Goal: Find specific page/section: Find specific page/section

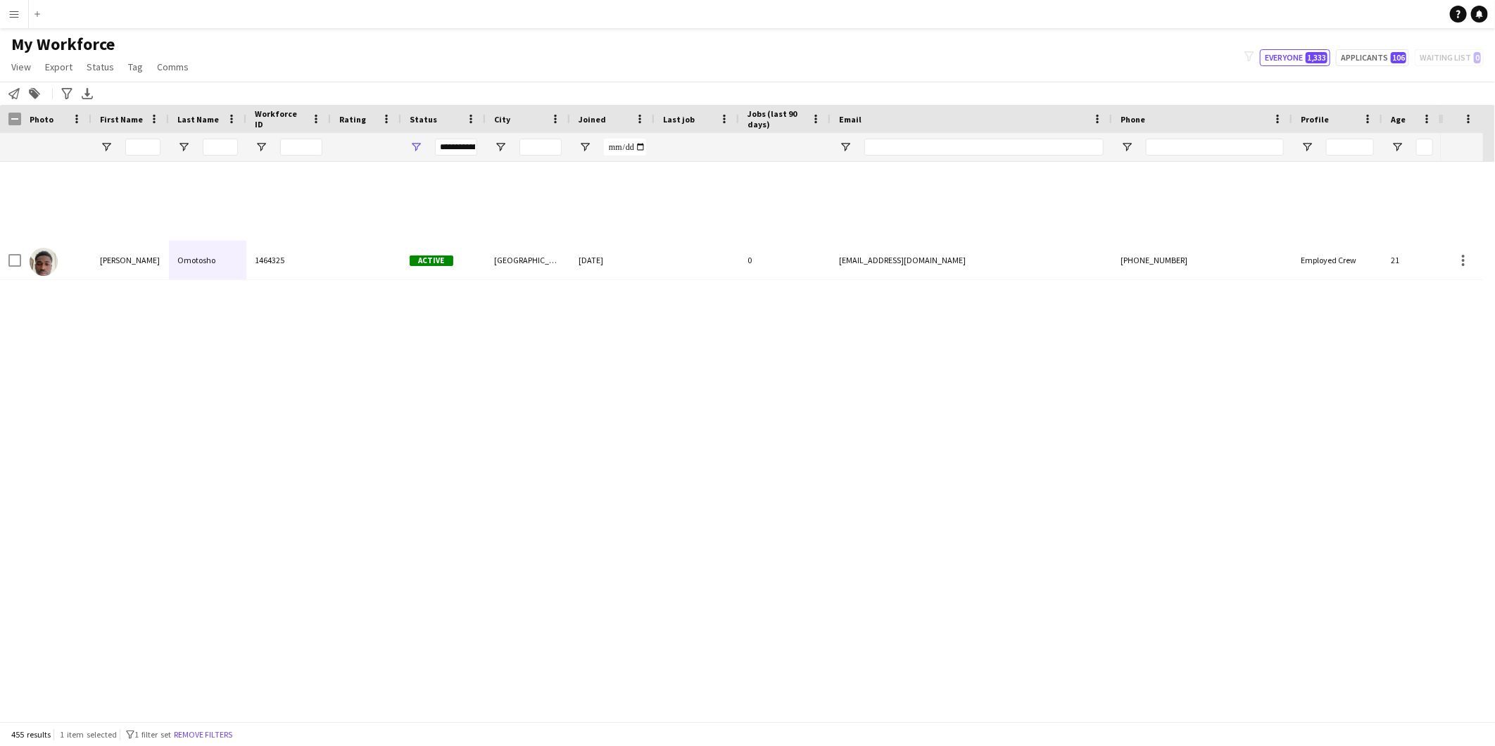
scroll to position [6804, 0]
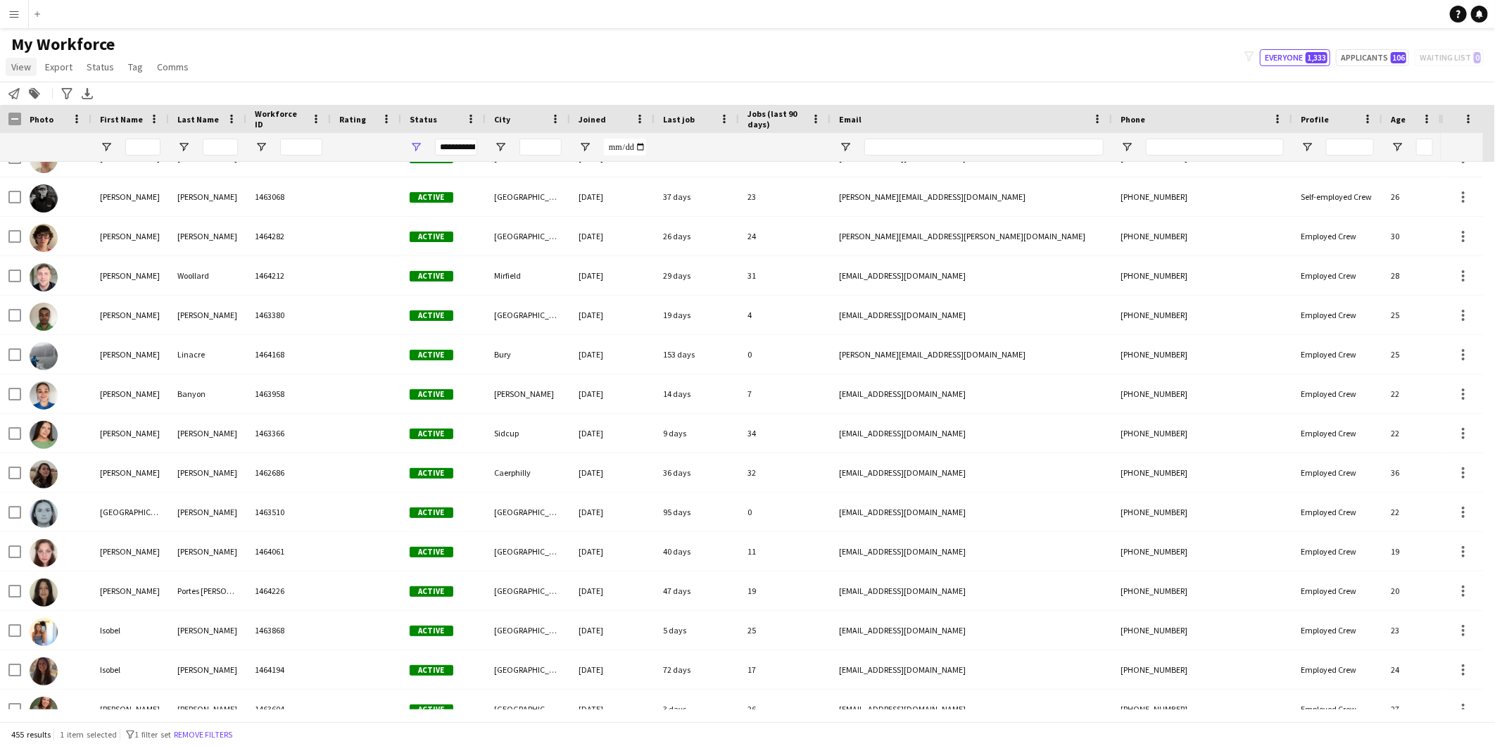
click at [22, 66] on span "View" at bounding box center [21, 67] width 20 height 13
click at [20, 131] on link "Customise view" at bounding box center [55, 139] width 99 height 30
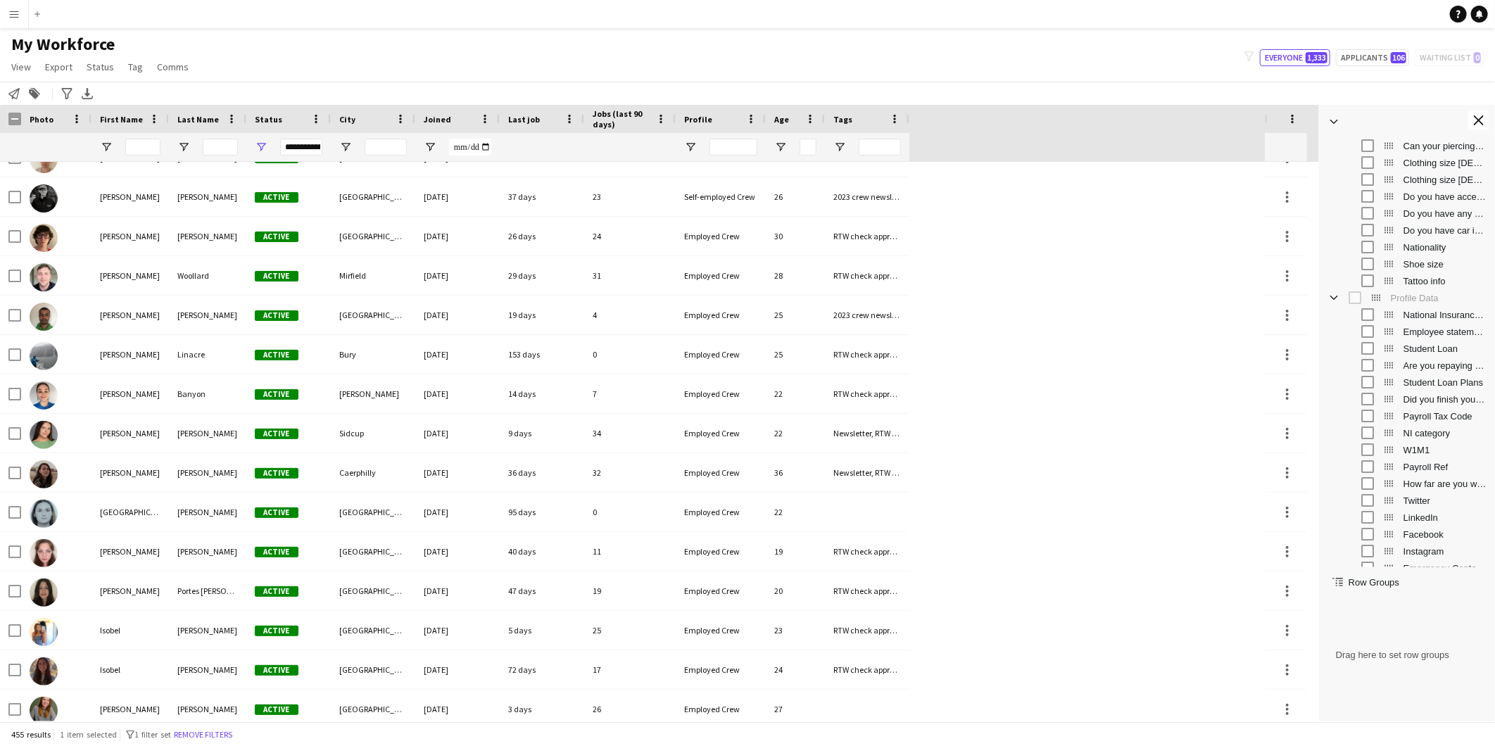
scroll to position [547, 0]
click at [924, 141] on span "Open Filter Menu" at bounding box center [924, 147] width 13 height 13
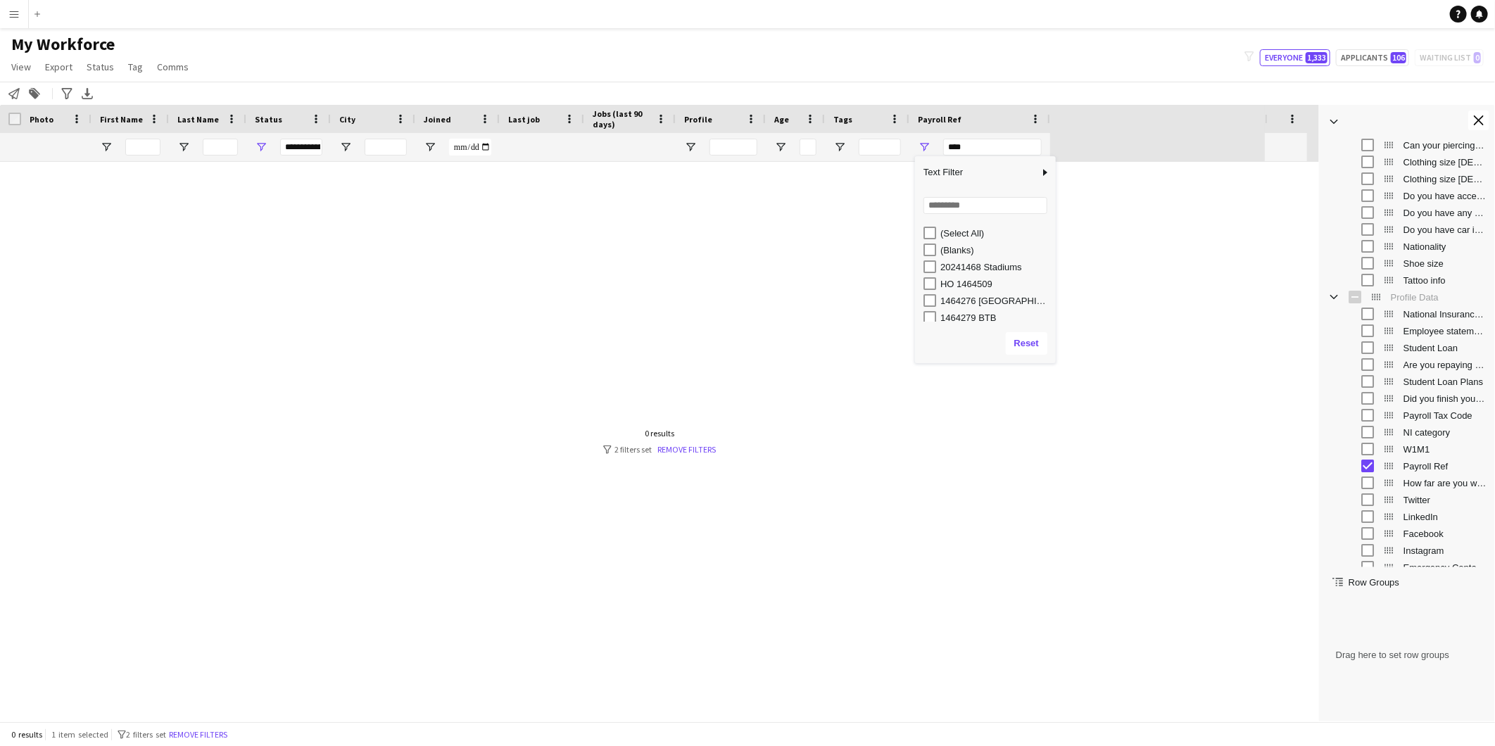
scroll to position [0, 0]
click at [955, 248] on div "(Blanks)" at bounding box center [995, 250] width 111 height 11
type input "**********"
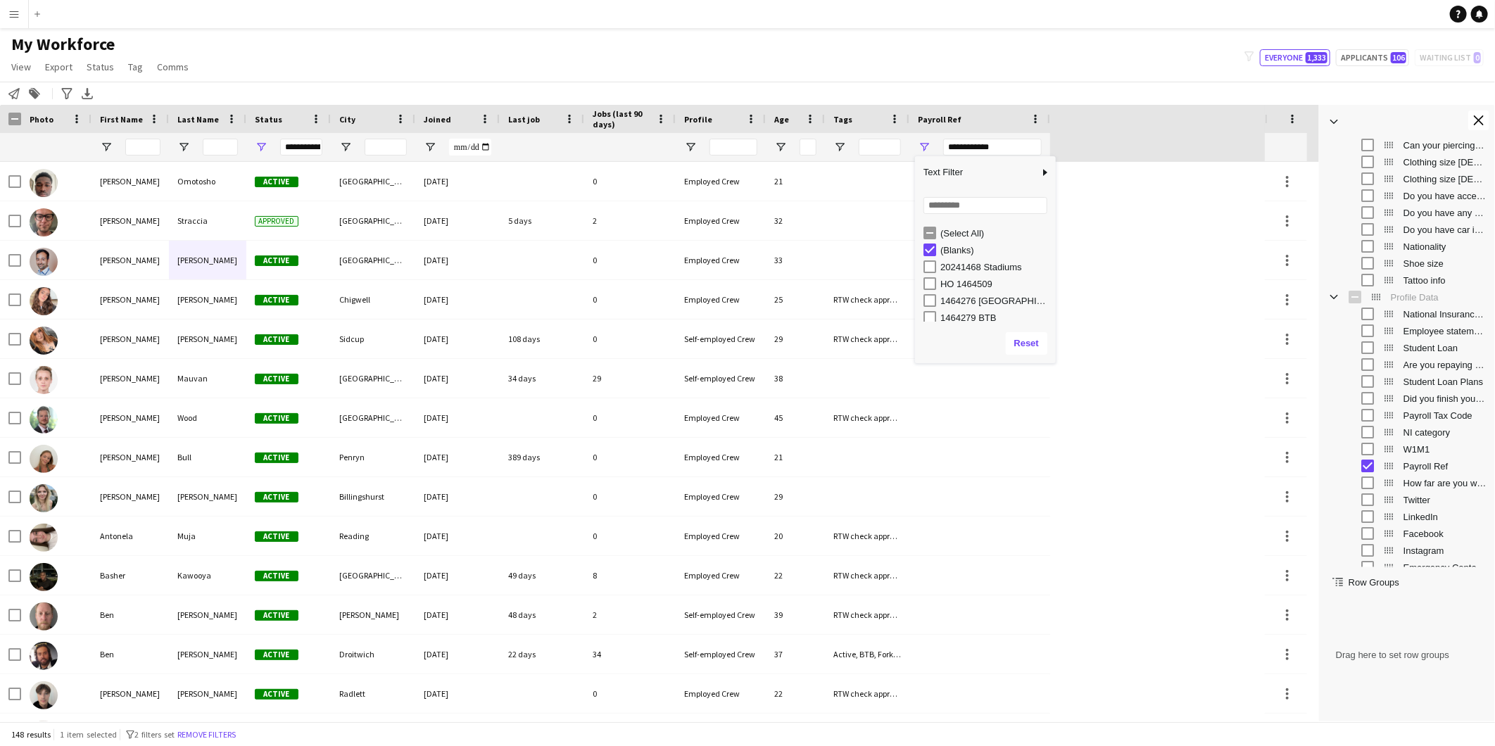
click at [1059, 68] on div "My Workforce View Views Default view Details New Starters New starters report N…" at bounding box center [747, 58] width 1495 height 48
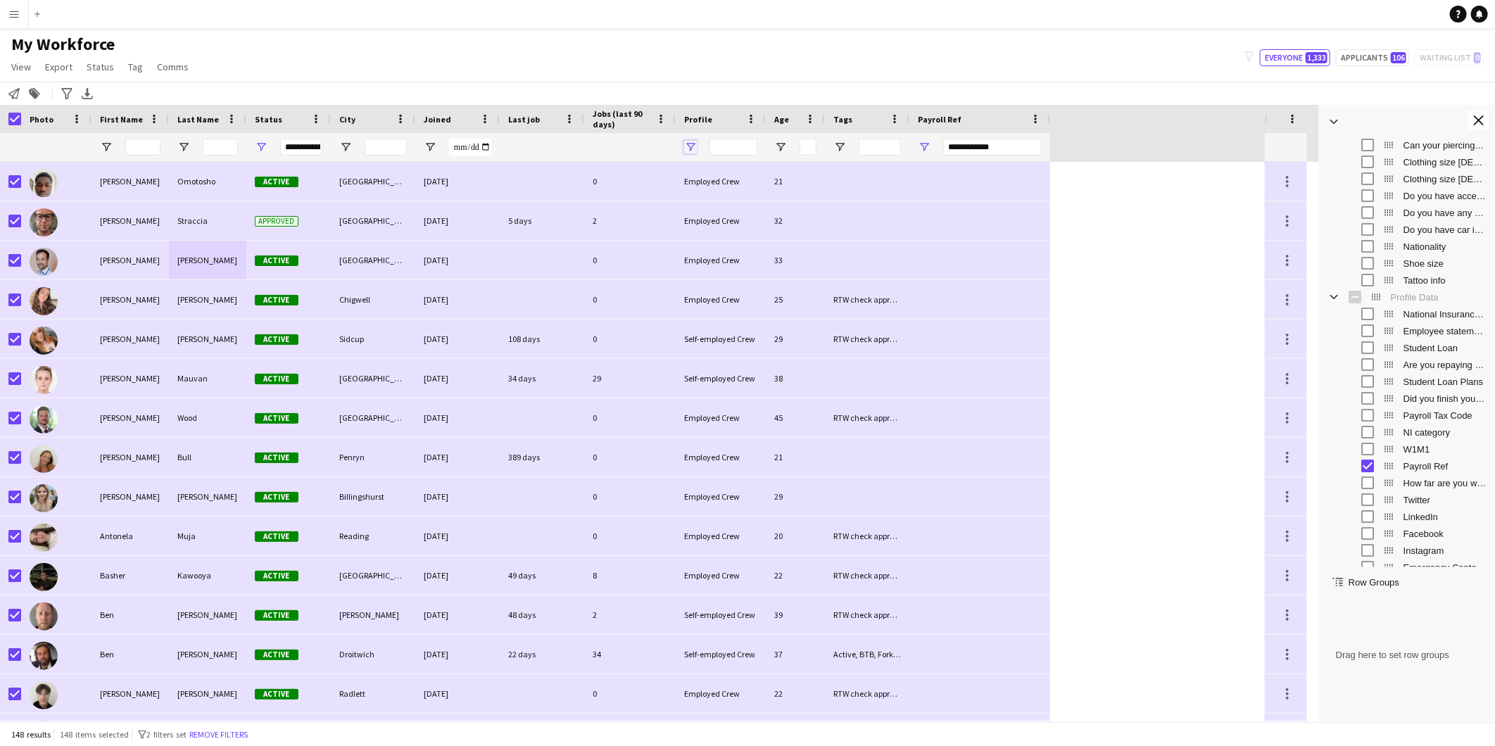
click at [692, 149] on span "Open Filter Menu" at bounding box center [690, 147] width 13 height 13
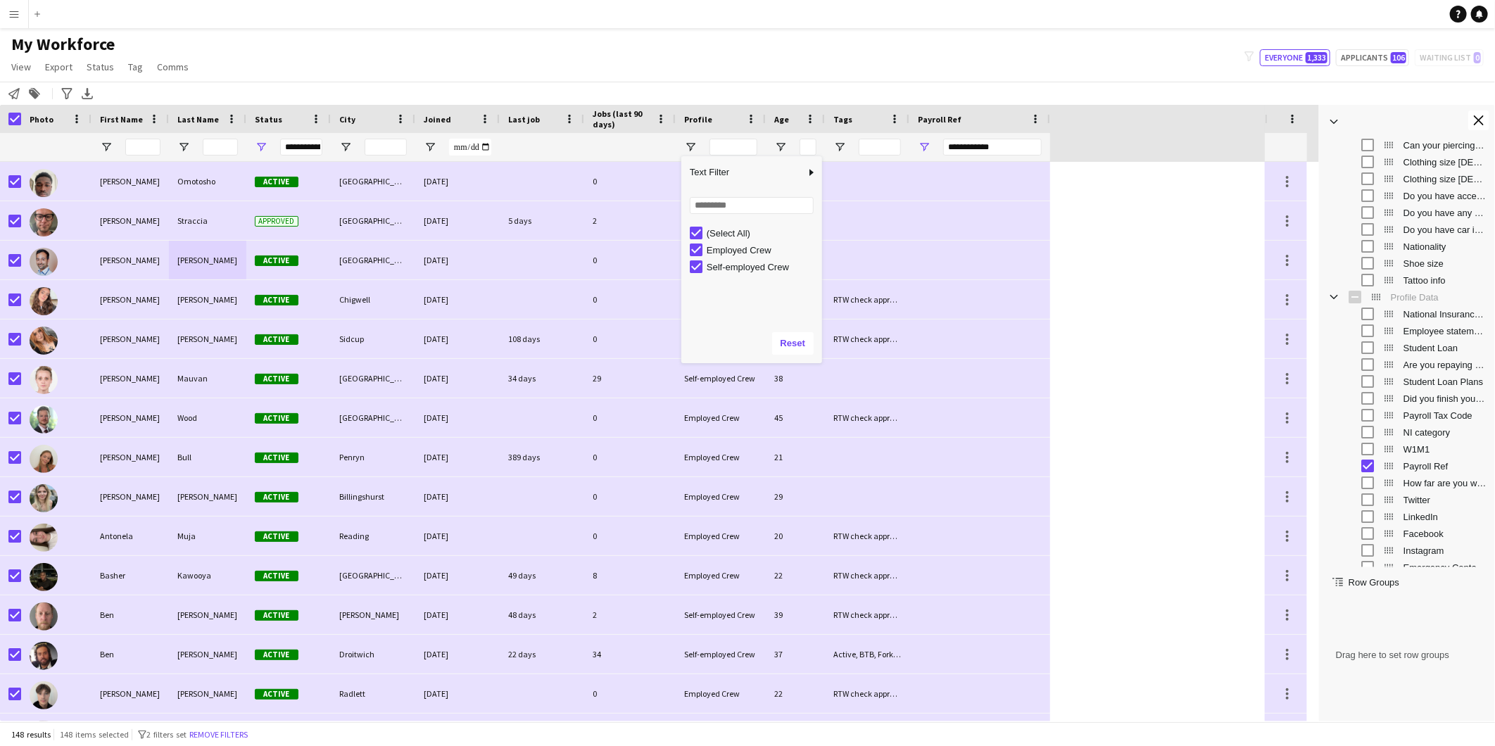
click at [707, 263] on div "Self-employed Crew" at bounding box center [762, 267] width 111 height 11
type input "**********"
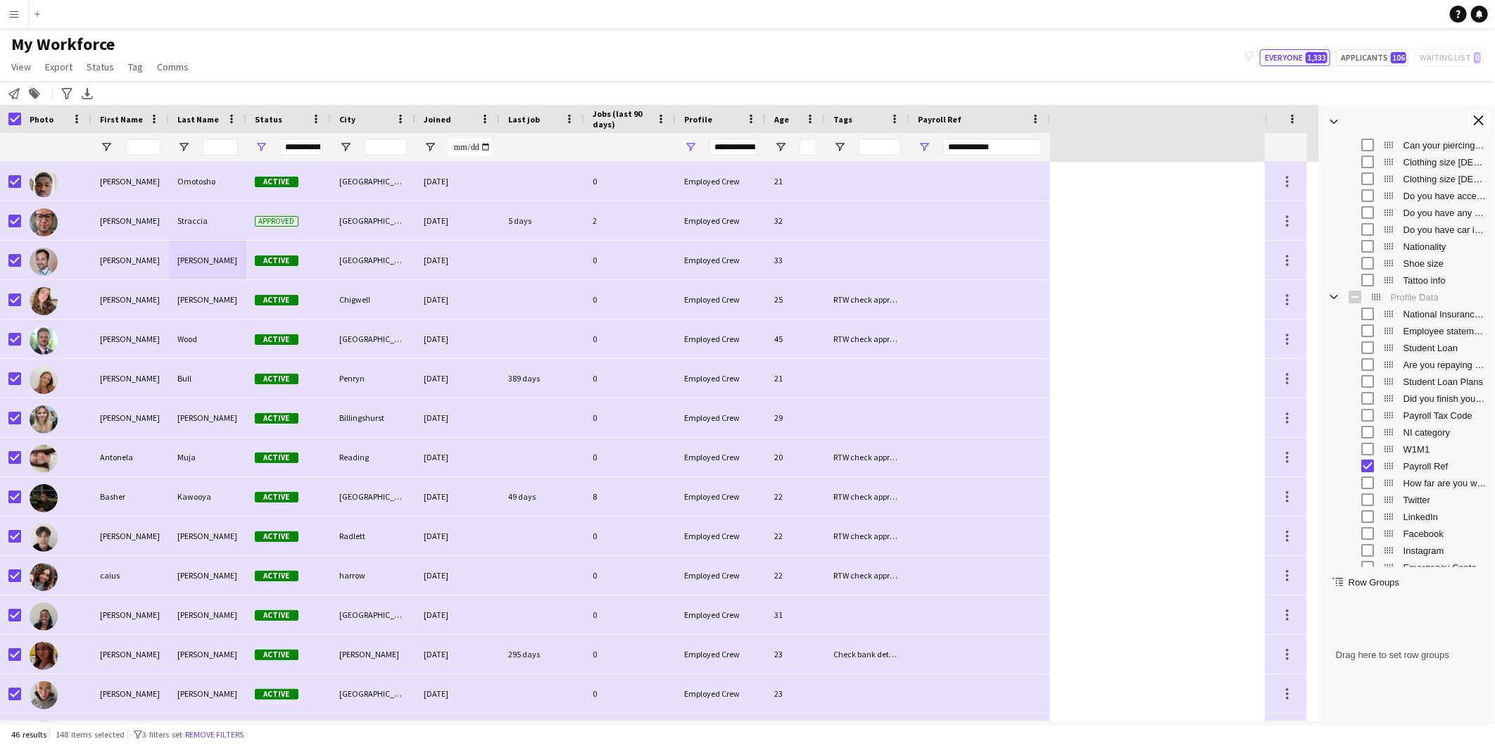
click at [756, 70] on div "My Workforce View Views Default view Details New Starters New starters report N…" at bounding box center [747, 58] width 1495 height 48
